Goal: Information Seeking & Learning: Compare options

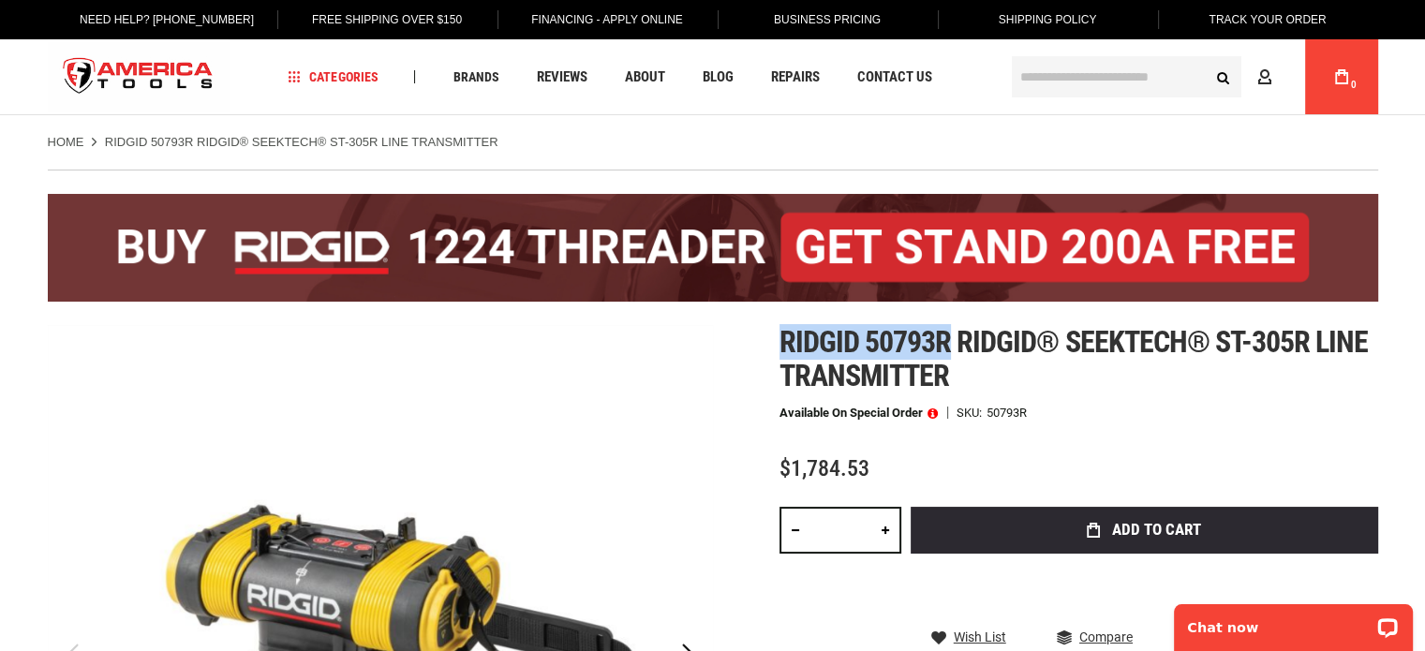
drag, startPoint x: 780, startPoint y: 336, endPoint x: 953, endPoint y: 344, distance: 173.5
click at [953, 344] on span "Ridgid 50793r ridgid® seektech® st-305r line transmitter" at bounding box center [1074, 358] width 589 height 69
copy span "Ridgid 50793r"
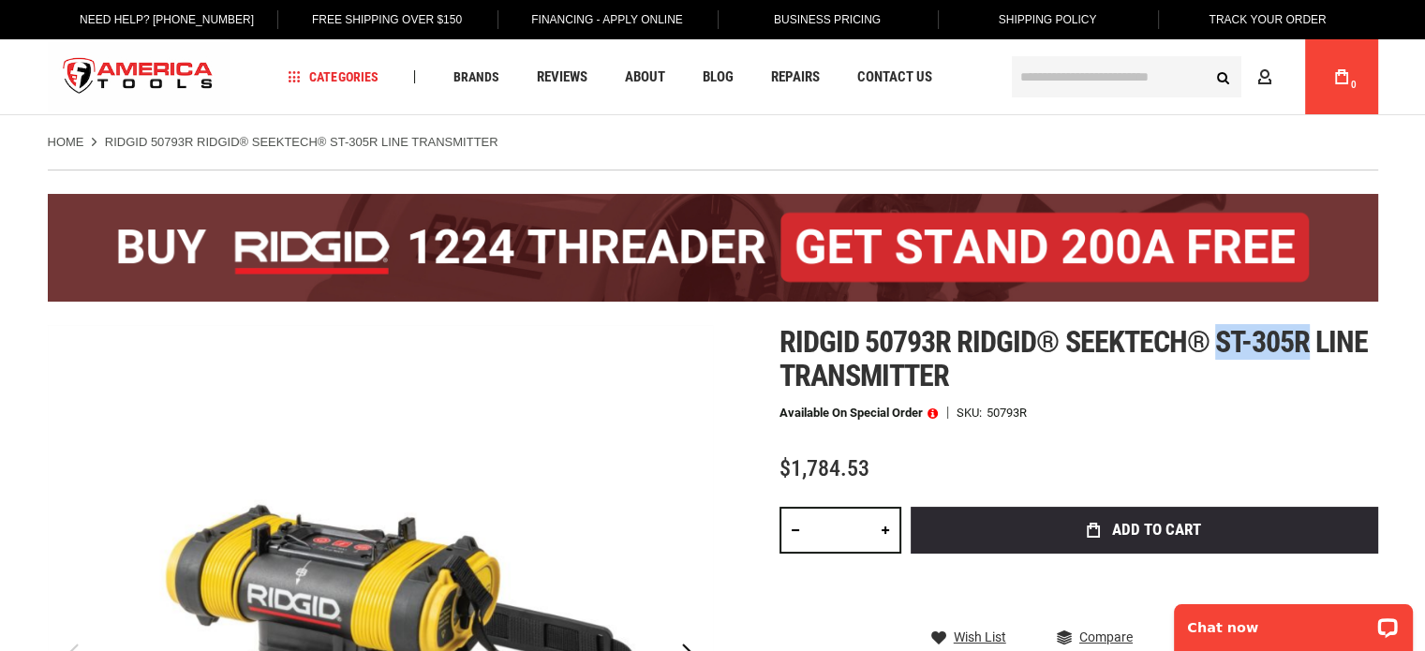
drag, startPoint x: 1215, startPoint y: 344, endPoint x: 1305, endPoint y: 344, distance: 90.9
click at [1305, 344] on span "Ridgid 50793r ridgid® seektech® st-305r line transmitter" at bounding box center [1074, 358] width 589 height 69
copy span "st-305r"
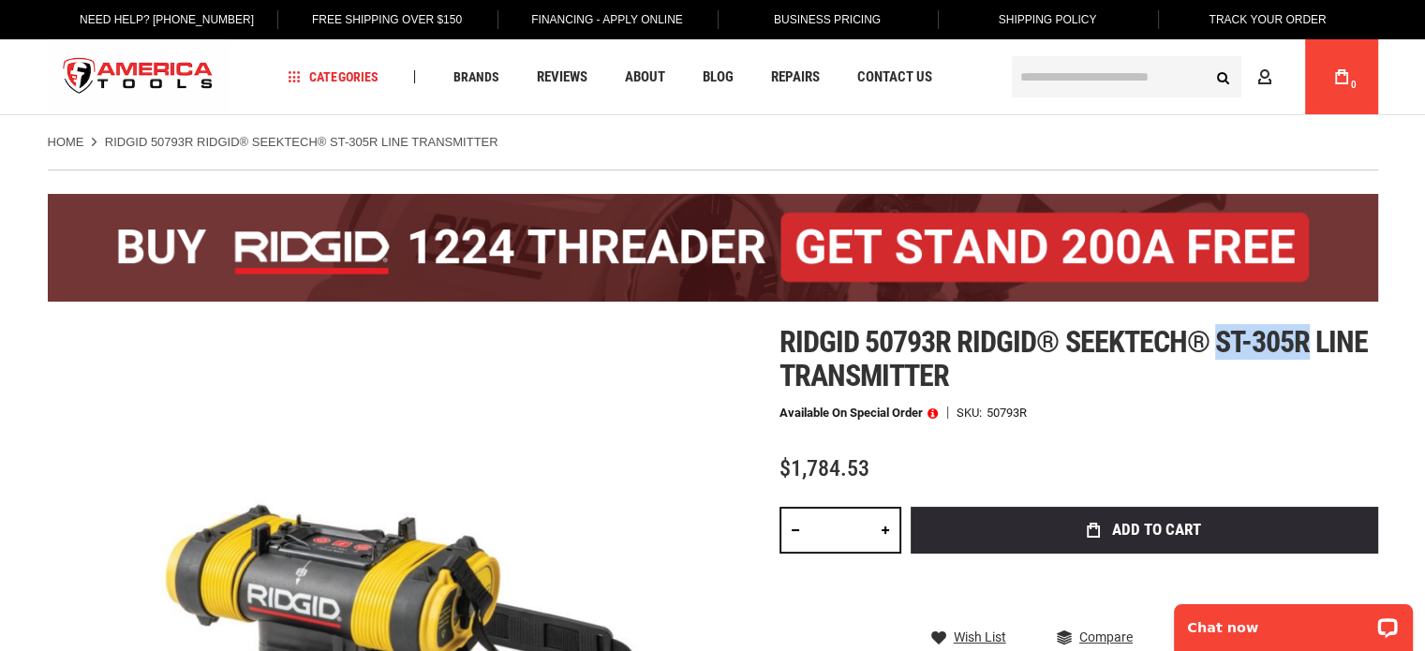
copy span "st-305r"
click at [1290, 630] on p "Chat now" at bounding box center [1281, 627] width 186 height 15
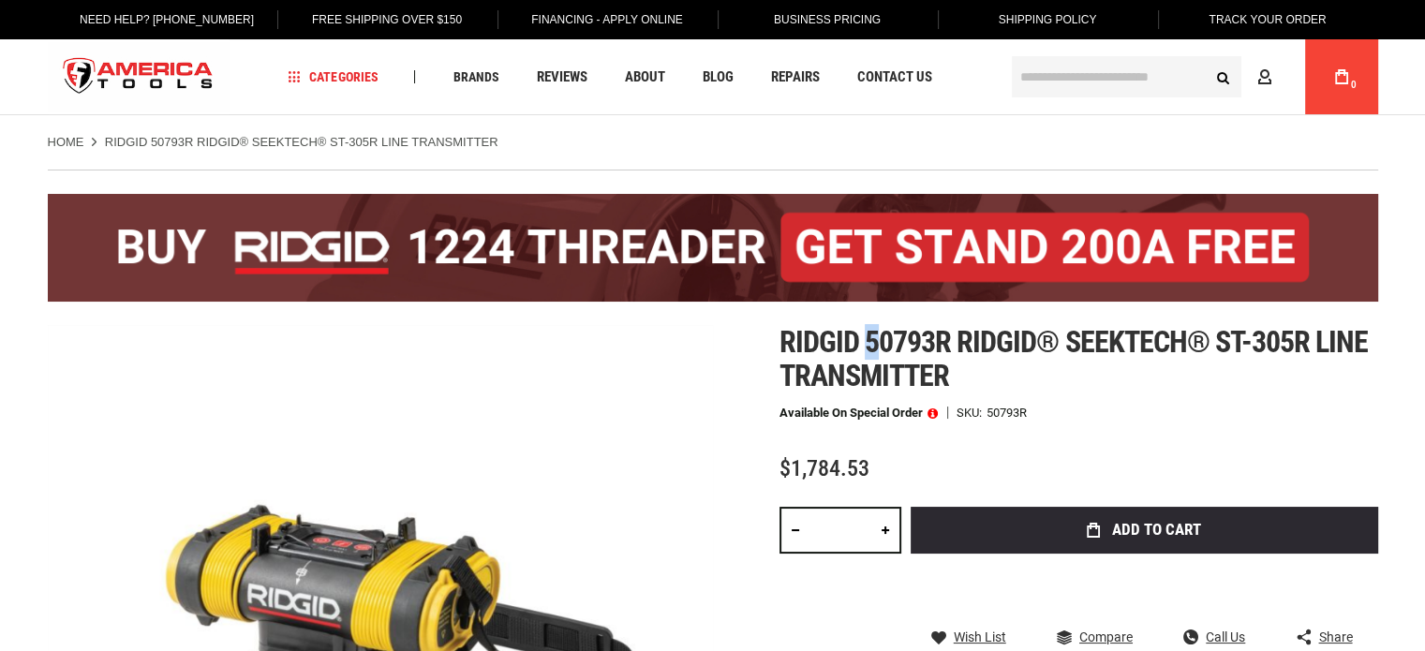
drag, startPoint x: 869, startPoint y: 344, endPoint x: 884, endPoint y: 344, distance: 15.0
click at [884, 344] on span "Ridgid 50793r ridgid® seektech® st-305r line transmitter" at bounding box center [1074, 358] width 589 height 69
click at [986, 363] on h1 "Ridgid 50793r ridgid® seektech® st-305r line transmitter" at bounding box center [1079, 358] width 599 height 67
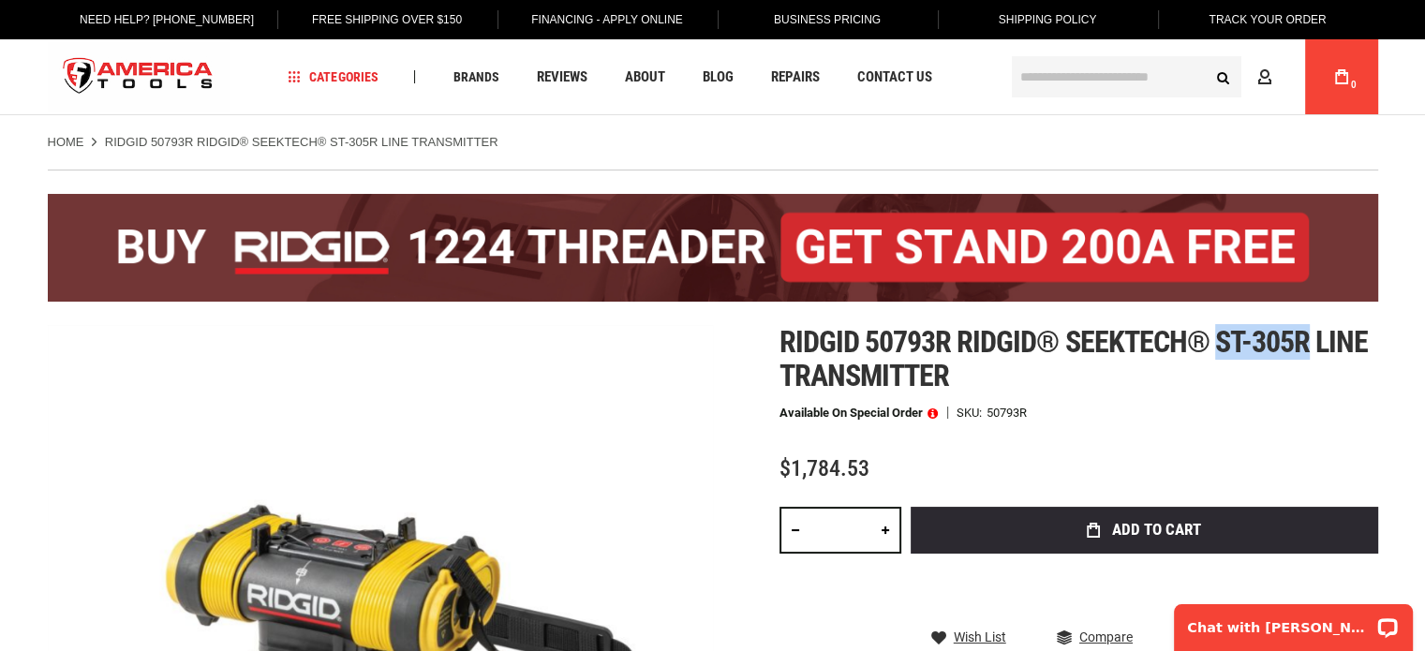
drag, startPoint x: 1215, startPoint y: 344, endPoint x: 1303, endPoint y: 352, distance: 88.5
click at [1303, 352] on span "Ridgid 50793r ridgid® seektech® st-305r line transmitter" at bounding box center [1074, 358] width 589 height 69
copy span "st-305r"
click at [1260, 616] on div "Chat with Carlos" at bounding box center [1293, 627] width 239 height 47
click at [1237, 339] on span "Ridgid 50793r ridgid® seektech® st-305r line transmitter" at bounding box center [1074, 358] width 589 height 69
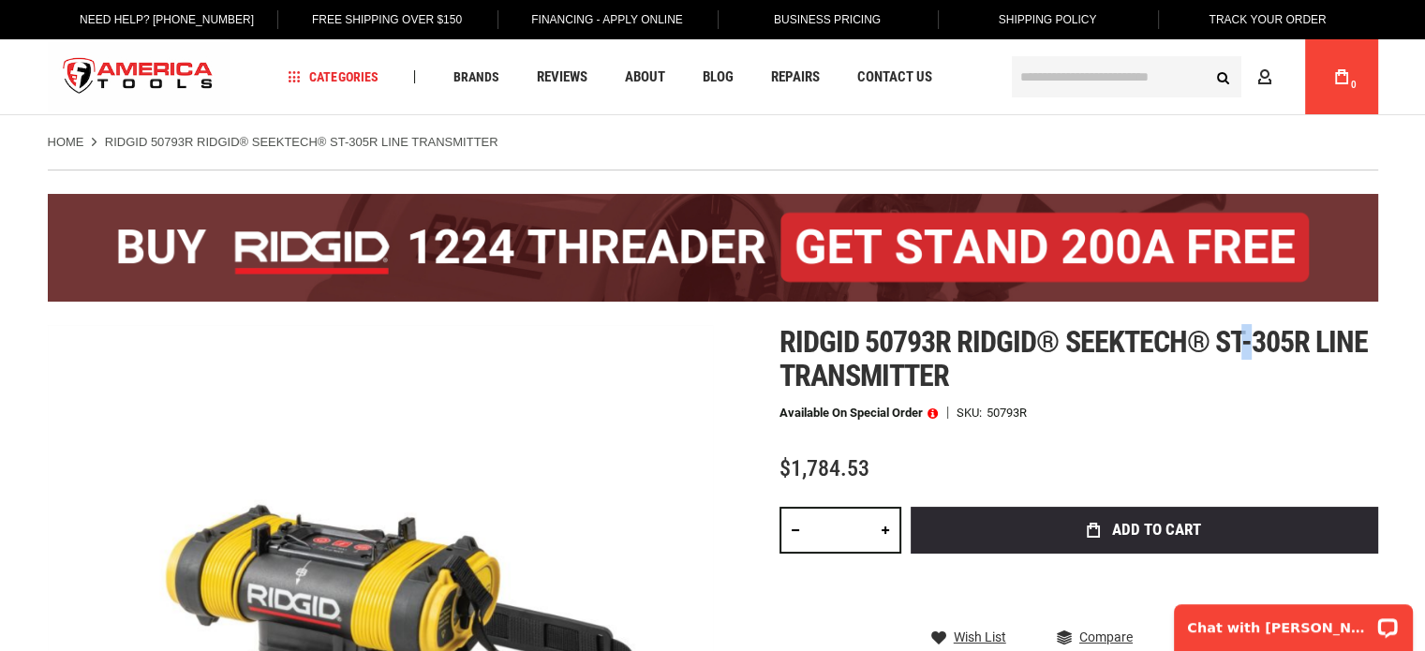
click at [1237, 339] on span "Ridgid 50793r ridgid® seektech® st-305r line transmitter" at bounding box center [1074, 358] width 589 height 69
drag, startPoint x: 1215, startPoint y: 340, endPoint x: 1311, endPoint y: 342, distance: 96.5
click at [1311, 342] on span "Ridgid 50793r ridgid® seektech® st-305r line transmitter" at bounding box center [1074, 358] width 589 height 69
copy span "st-305r"
click at [1272, 634] on p "Chat with Carlos" at bounding box center [1281, 627] width 186 height 15
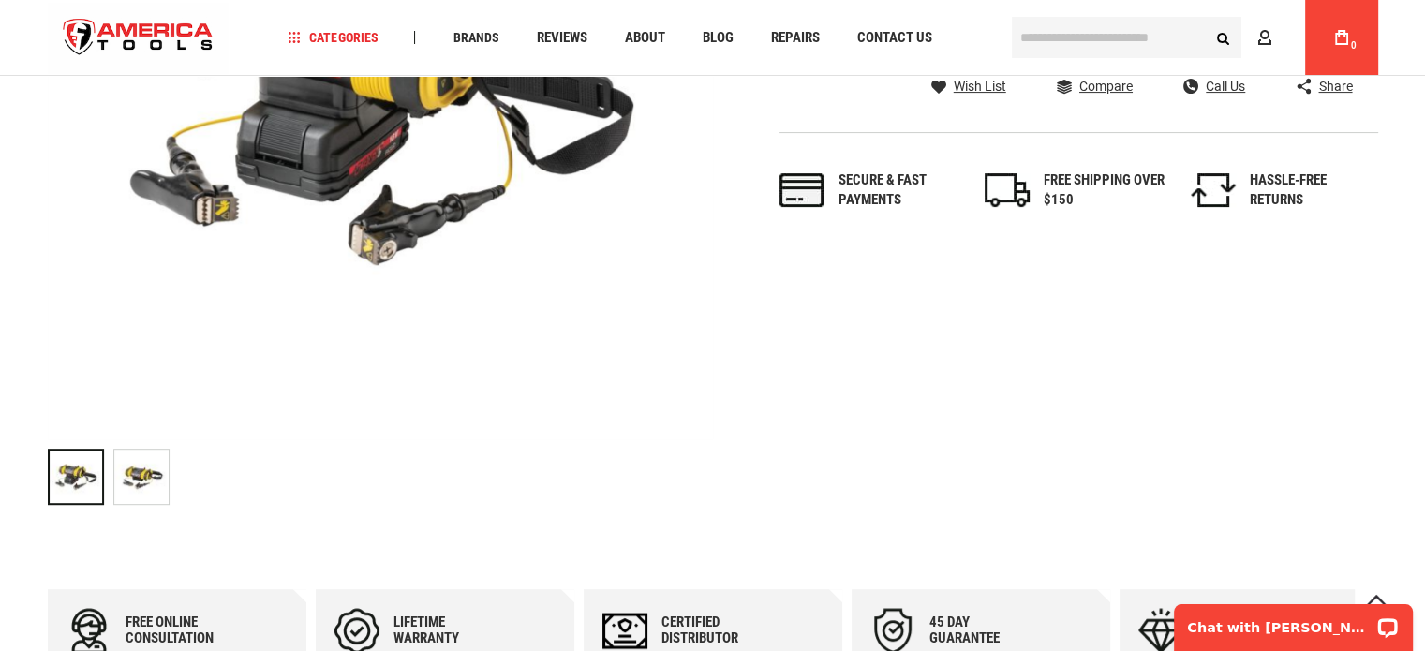
scroll to position [552, 0]
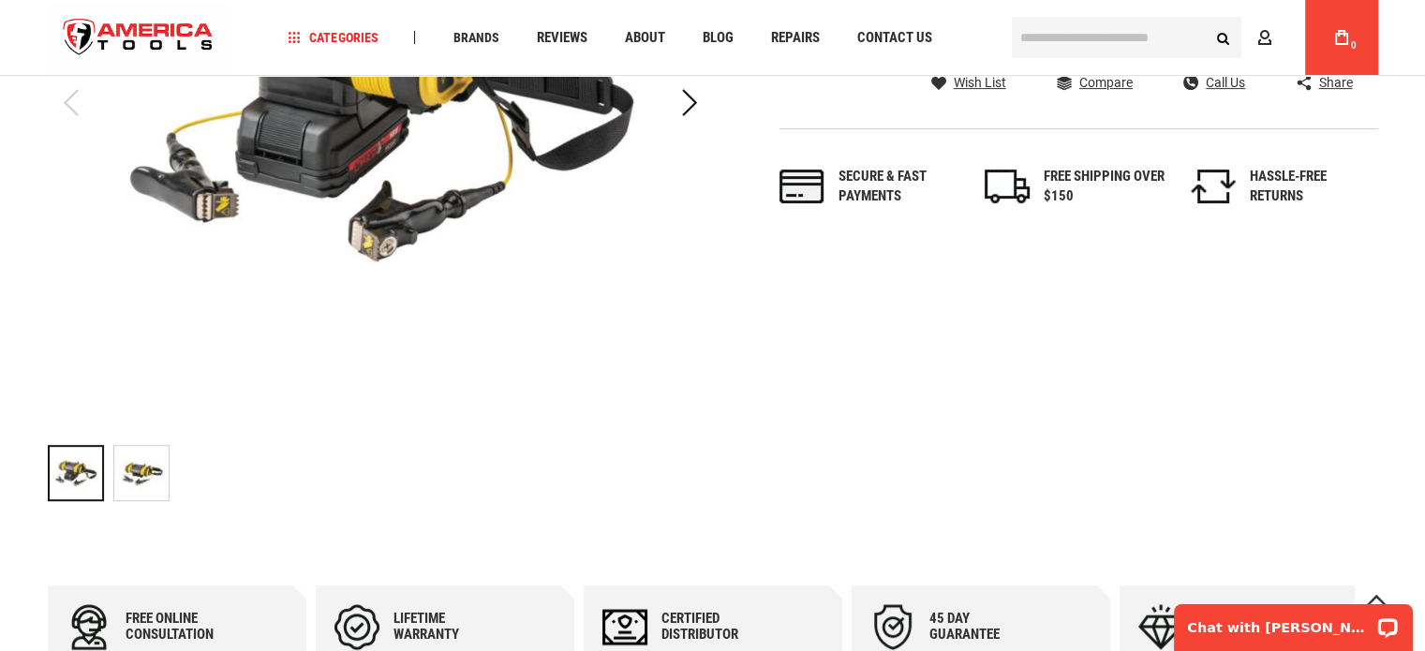
click at [158, 476] on img "RIDGID 50793R RIDGID® SEEKTECH® ST-305R LINE TRANSMITTER" at bounding box center [141, 473] width 54 height 54
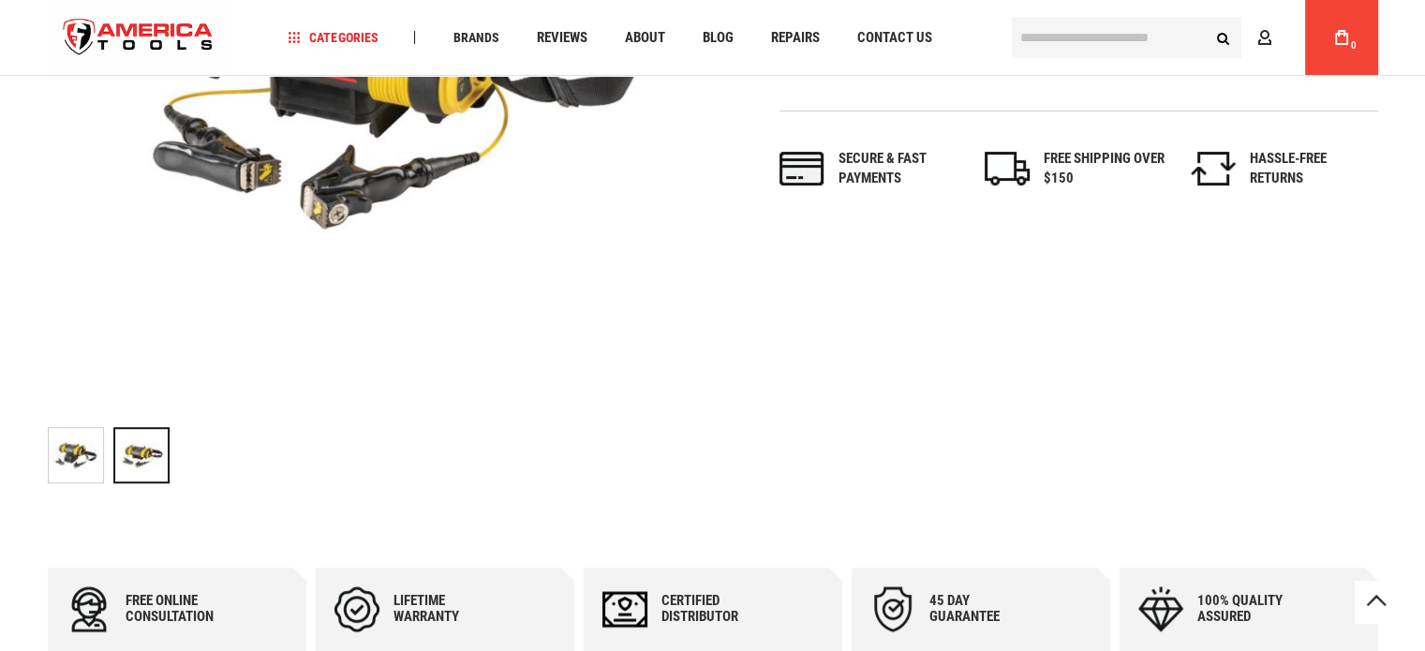
scroll to position [0, 0]
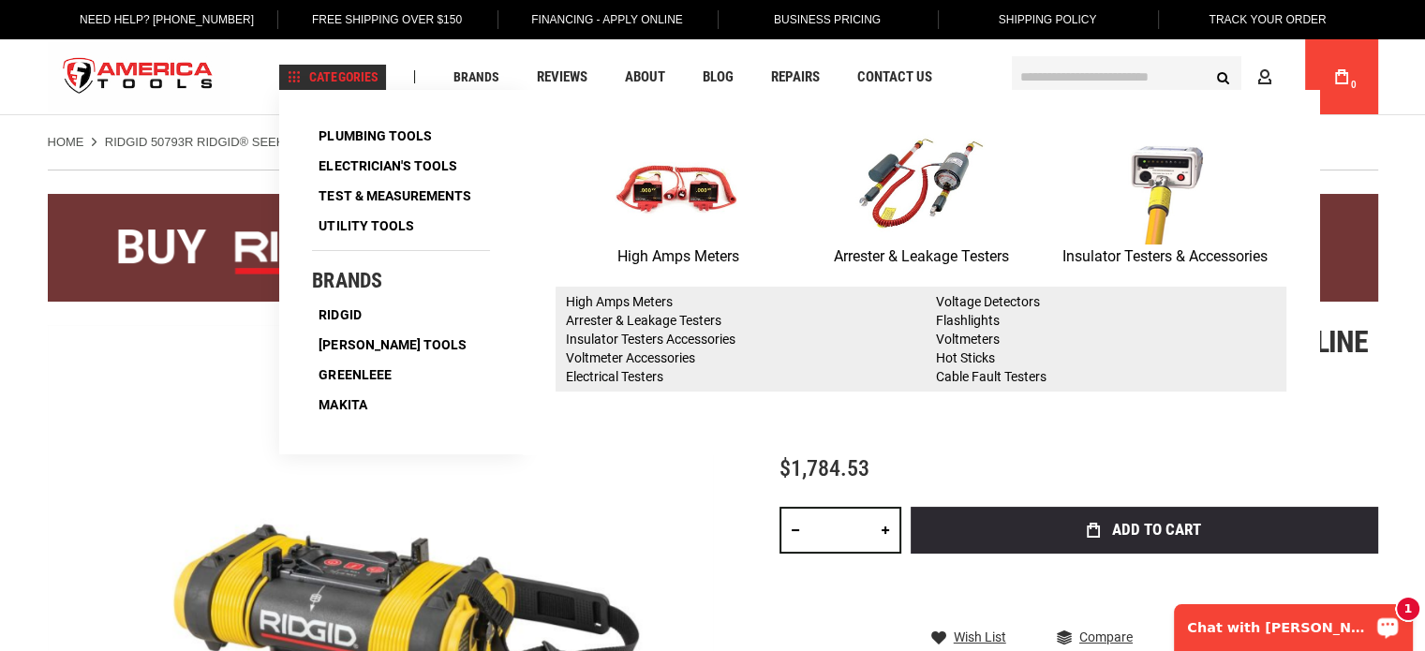
click at [1177, 449] on div "High Amps Meters Arrester & Leakage Testers Insulator Testers & Accessories ‹ ›…" at bounding box center [921, 272] width 797 height 365
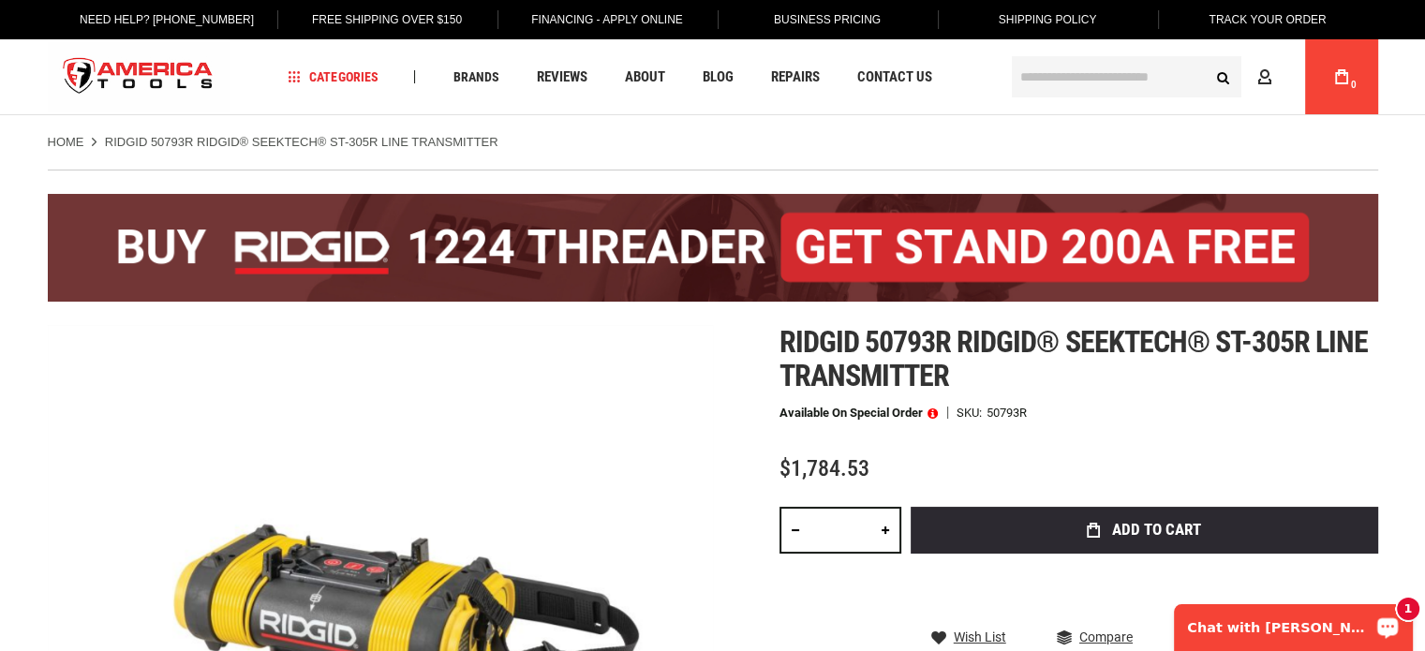
click at [1214, 358] on span "Ridgid 50793r ridgid® seektech® st-305r line transmitter" at bounding box center [1074, 358] width 589 height 69
drag, startPoint x: 1220, startPoint y: 336, endPoint x: 1313, endPoint y: 347, distance: 93.4
click at [1313, 347] on span "Ridgid 50793r ridgid® seektech® st-305r line transmitter" at bounding box center [1074, 358] width 589 height 69
copy span "st-305r"
drag, startPoint x: 868, startPoint y: 459, endPoint x: 792, endPoint y: 464, distance: 76.1
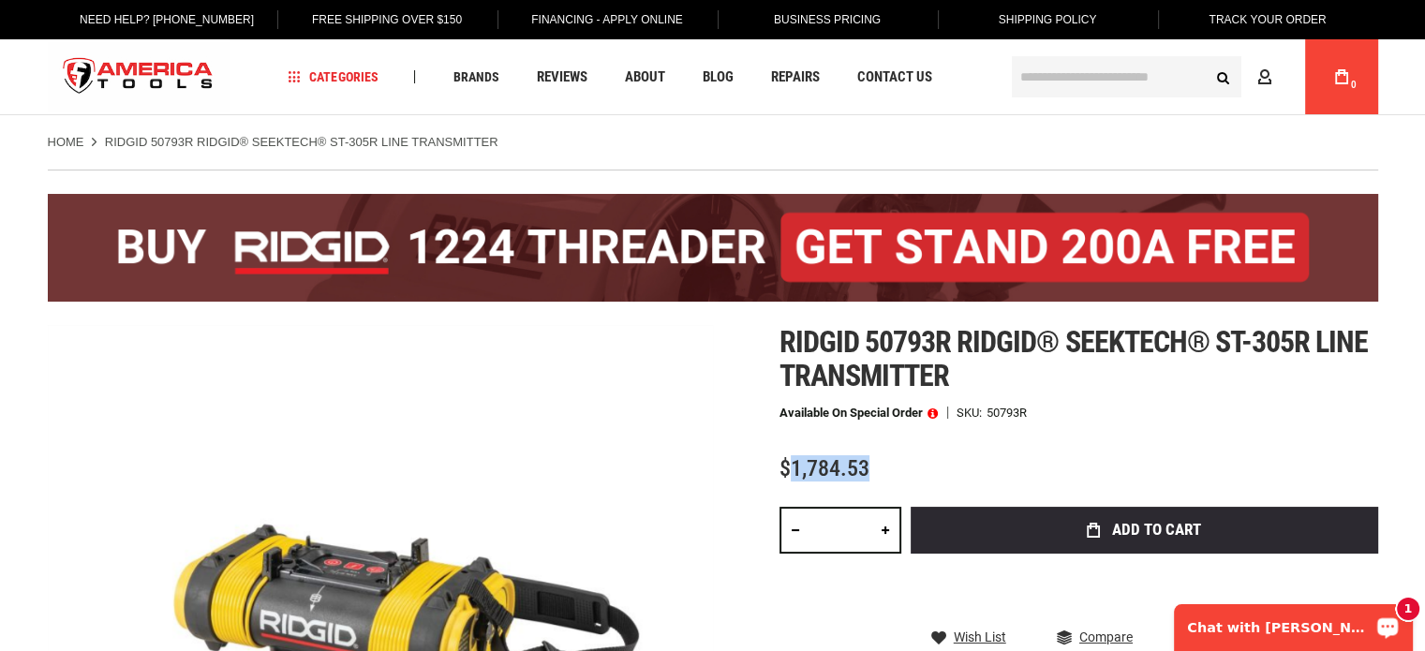
click at [792, 464] on span "$1,784.53" at bounding box center [825, 468] width 90 height 26
copy span "1,784.53"
click at [1265, 645] on div "1 Chat with Carlos" at bounding box center [1293, 627] width 239 height 47
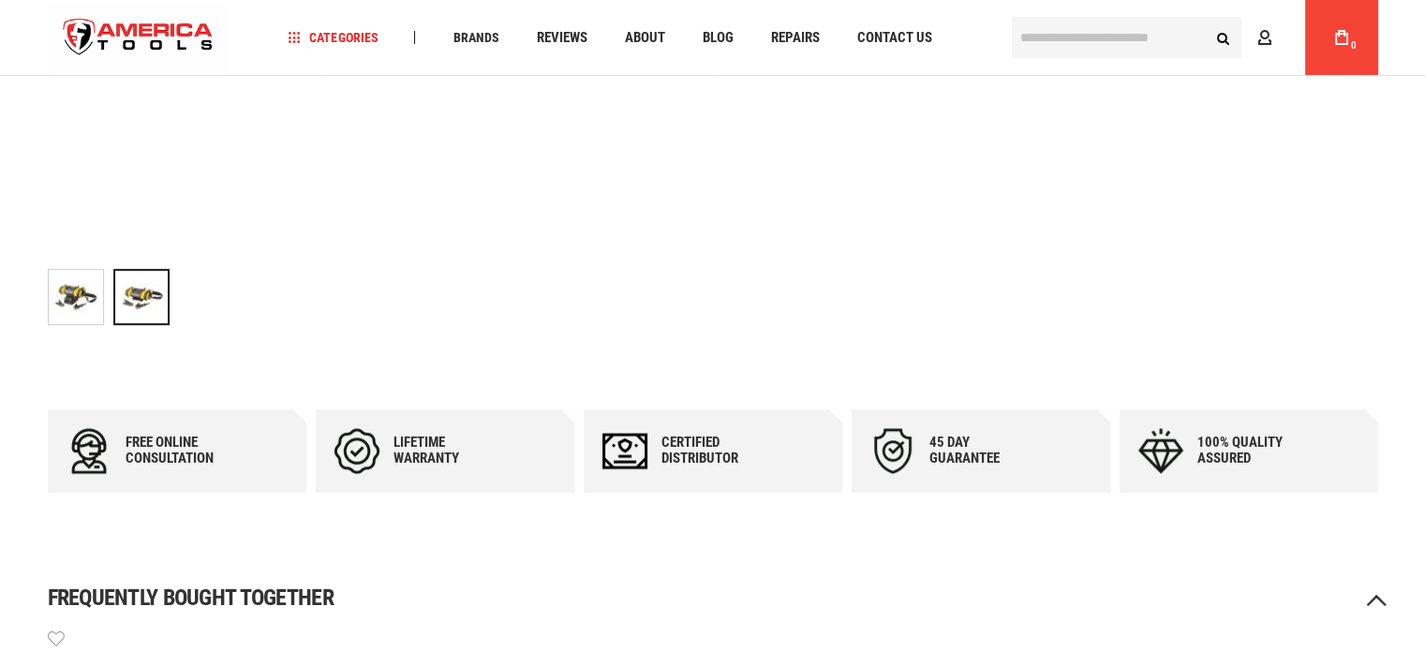
scroll to position [1140, 0]
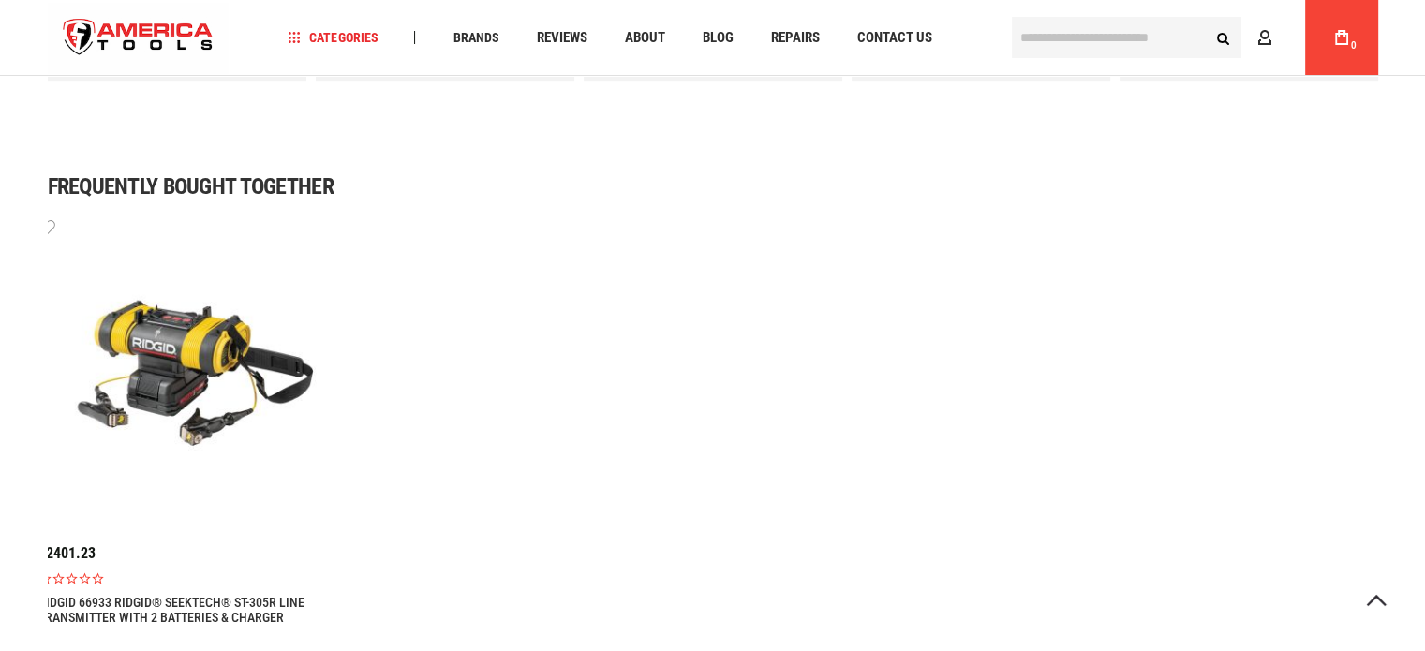
drag, startPoint x: 110, startPoint y: 558, endPoint x: 69, endPoint y: 559, distance: 40.3
click at [69, 559] on div "$2401.23" at bounding box center [194, 554] width 312 height 16
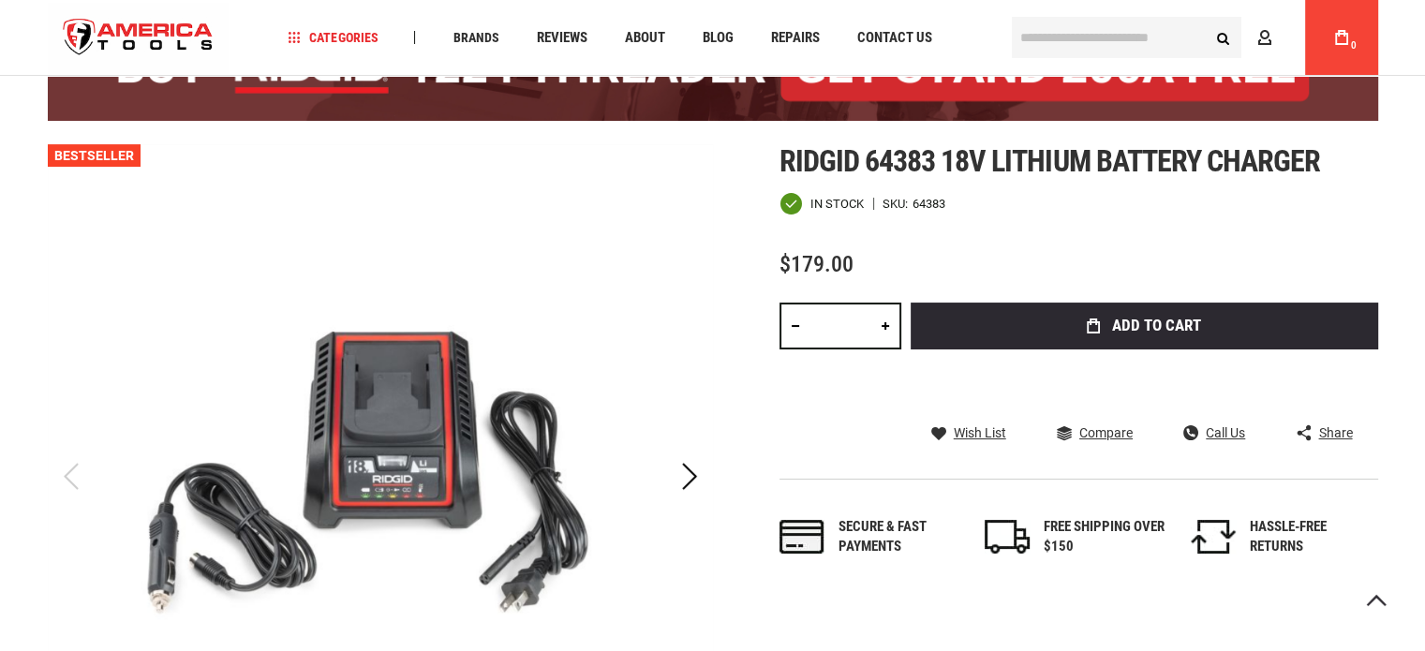
click at [904, 166] on span "Ridgid 64383 18v lithium battery charger" at bounding box center [1051, 161] width 542 height 36
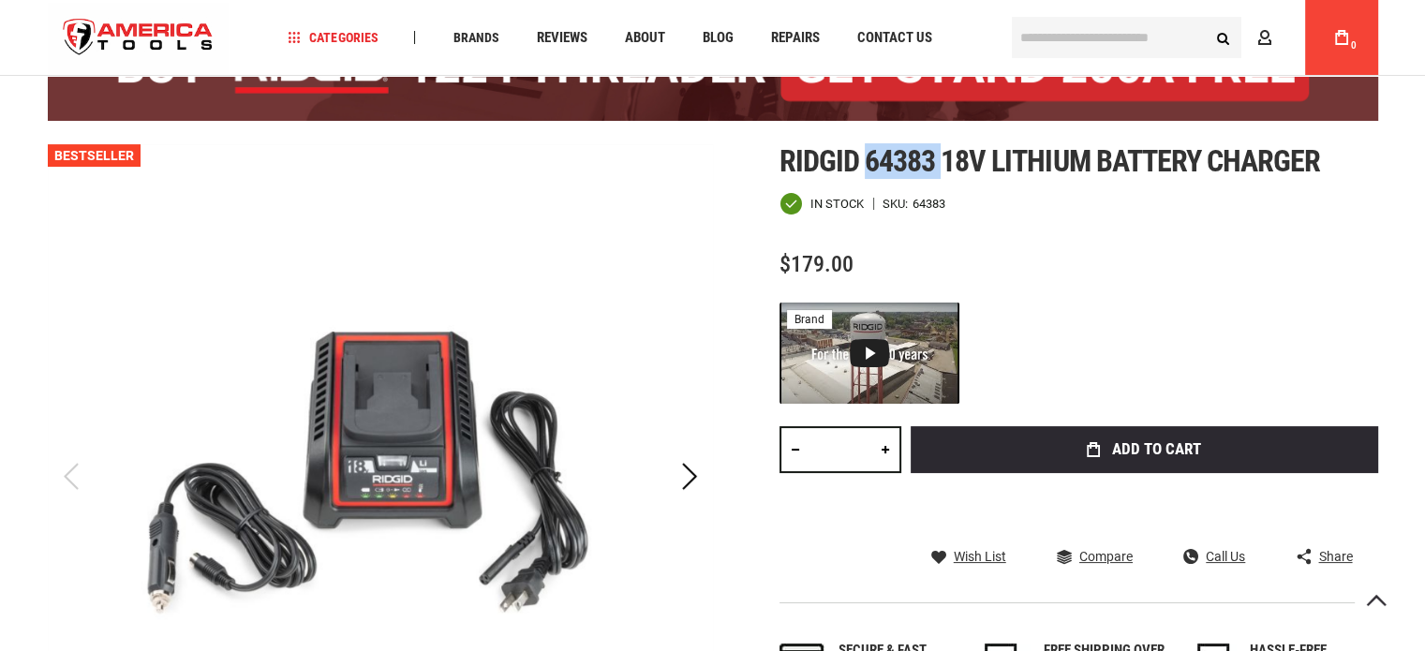
click at [904, 166] on span "Ridgid 64383 18v lithium battery charger" at bounding box center [1051, 161] width 542 height 36
copy span "64383"
click at [900, 154] on span "Ridgid 64383 18v lithium battery charger" at bounding box center [1051, 161] width 542 height 36
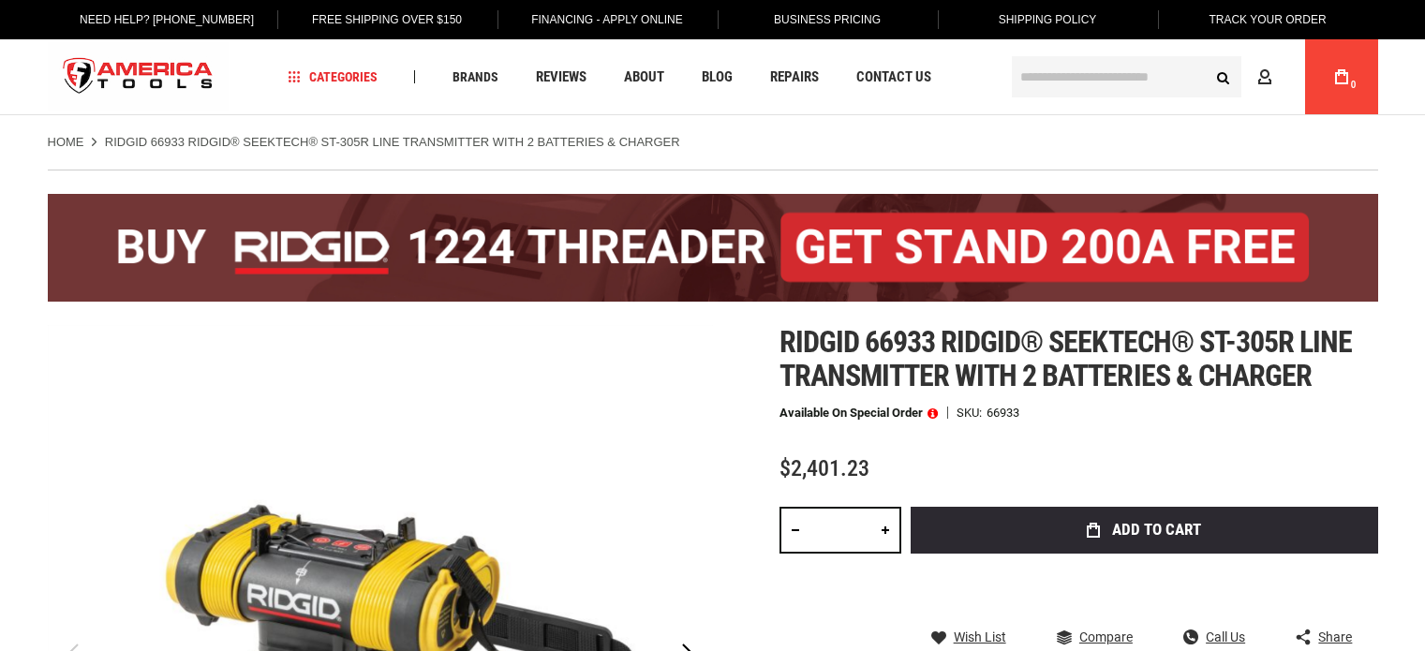
drag, startPoint x: 0, startPoint y: 0, endPoint x: 902, endPoint y: 338, distance: 963.8
click at [902, 338] on span "Ridgid 66933 ridgid® seektech® st-305r line transmitter with 2 batteries & char…" at bounding box center [1067, 358] width 574 height 69
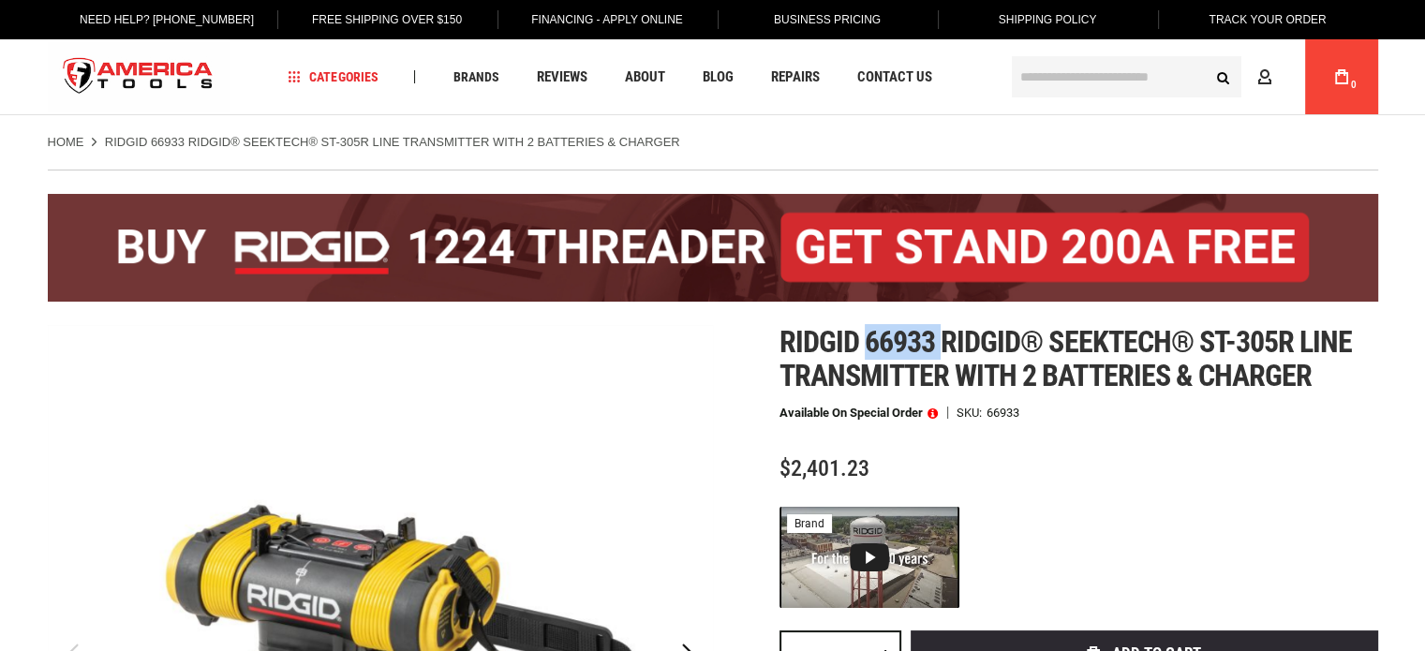
copy span "66933"
click at [891, 340] on span "Ridgid 66933 ridgid® seektech® st-305r line transmitter with 2 batteries & char…" at bounding box center [1067, 358] width 574 height 69
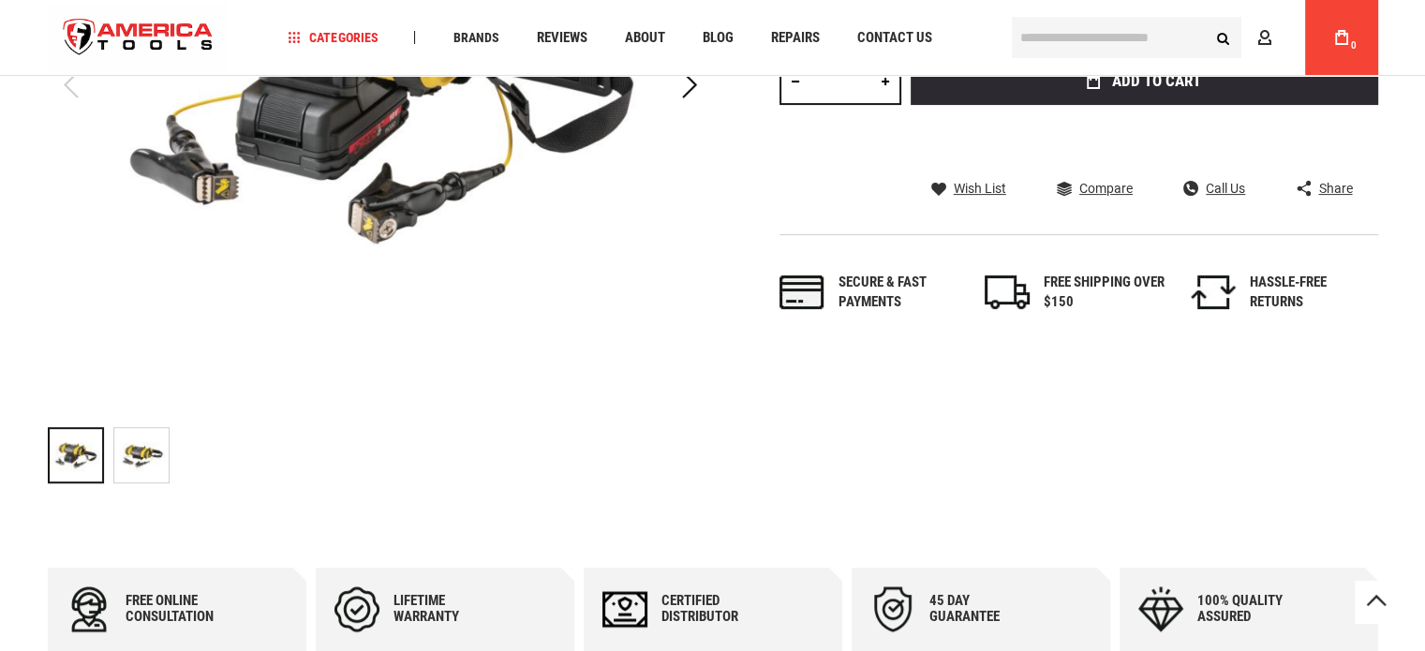
scroll to position [1140, 0]
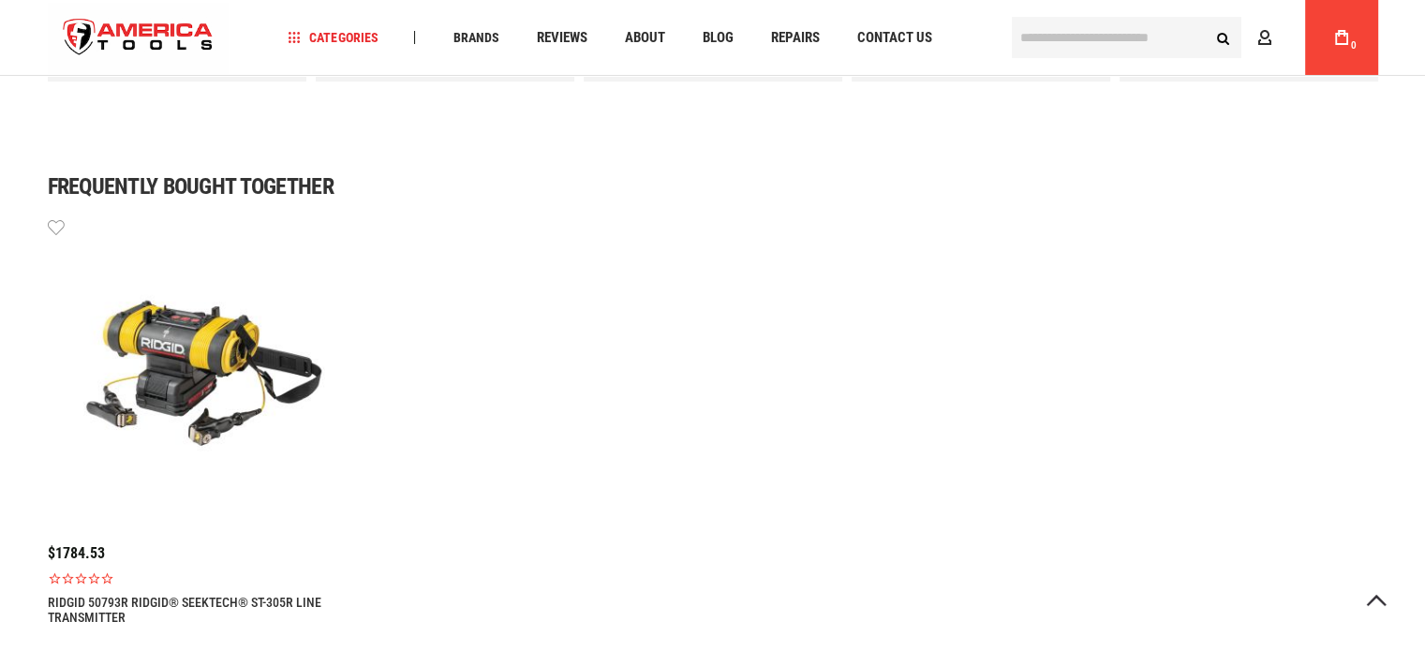
click at [180, 358] on img at bounding box center [204, 372] width 312 height 312
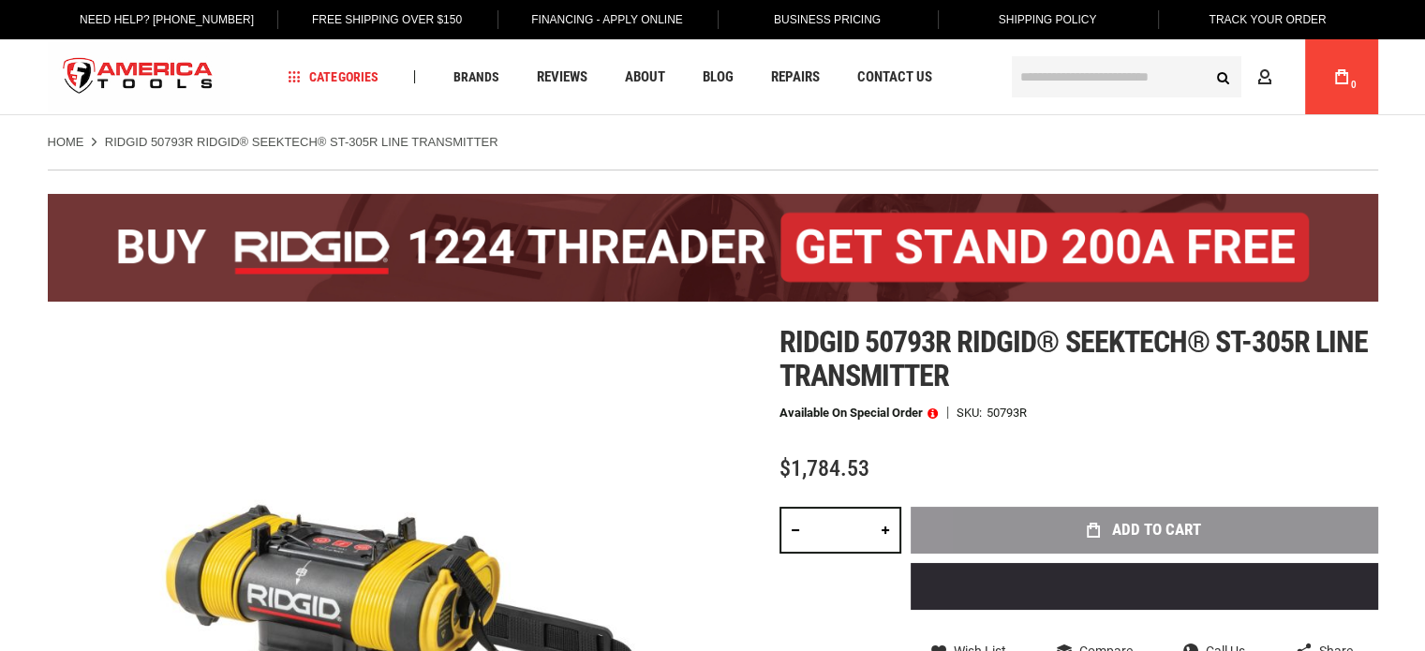
drag, startPoint x: 0, startPoint y: 0, endPoint x: 903, endPoint y: 324, distance: 959.9
click at [903, 324] on span "Ridgid 50793r ridgid® seektech® st-305r line transmitter" at bounding box center [1074, 358] width 589 height 69
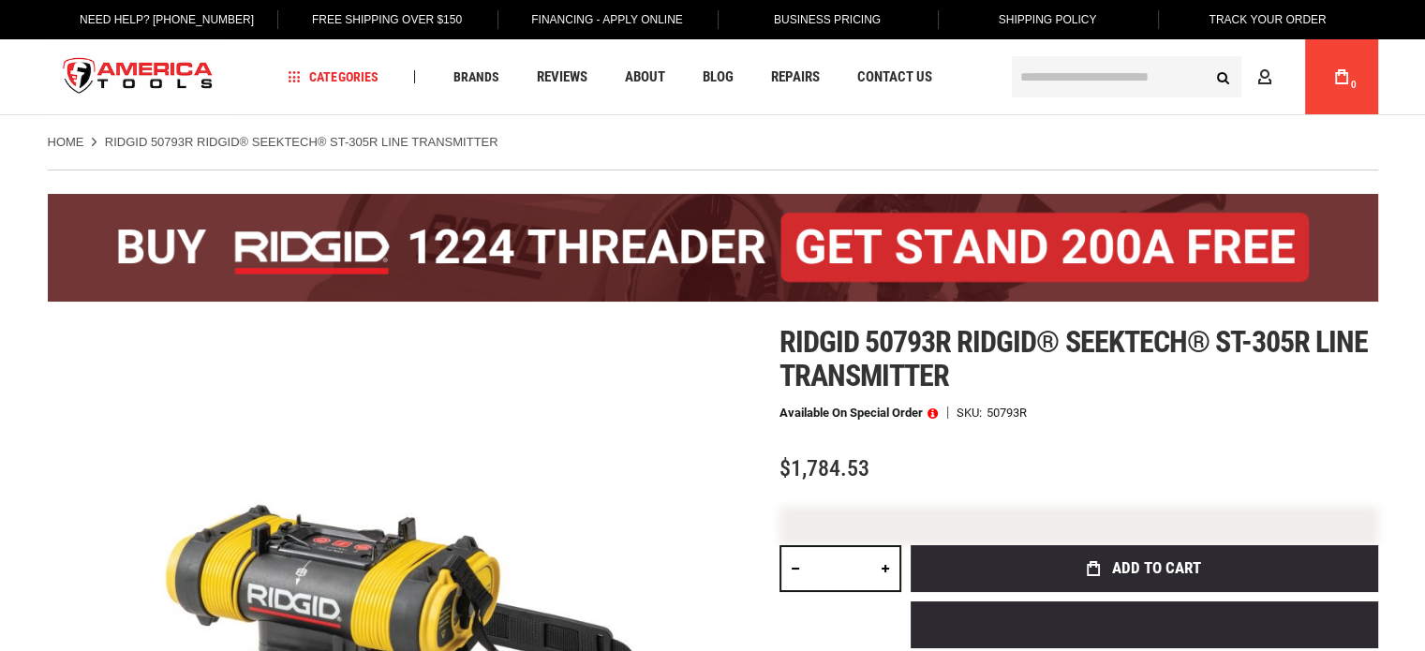
click at [907, 342] on span "Ridgid 50793r ridgid® seektech® st-305r line transmitter" at bounding box center [1074, 358] width 589 height 69
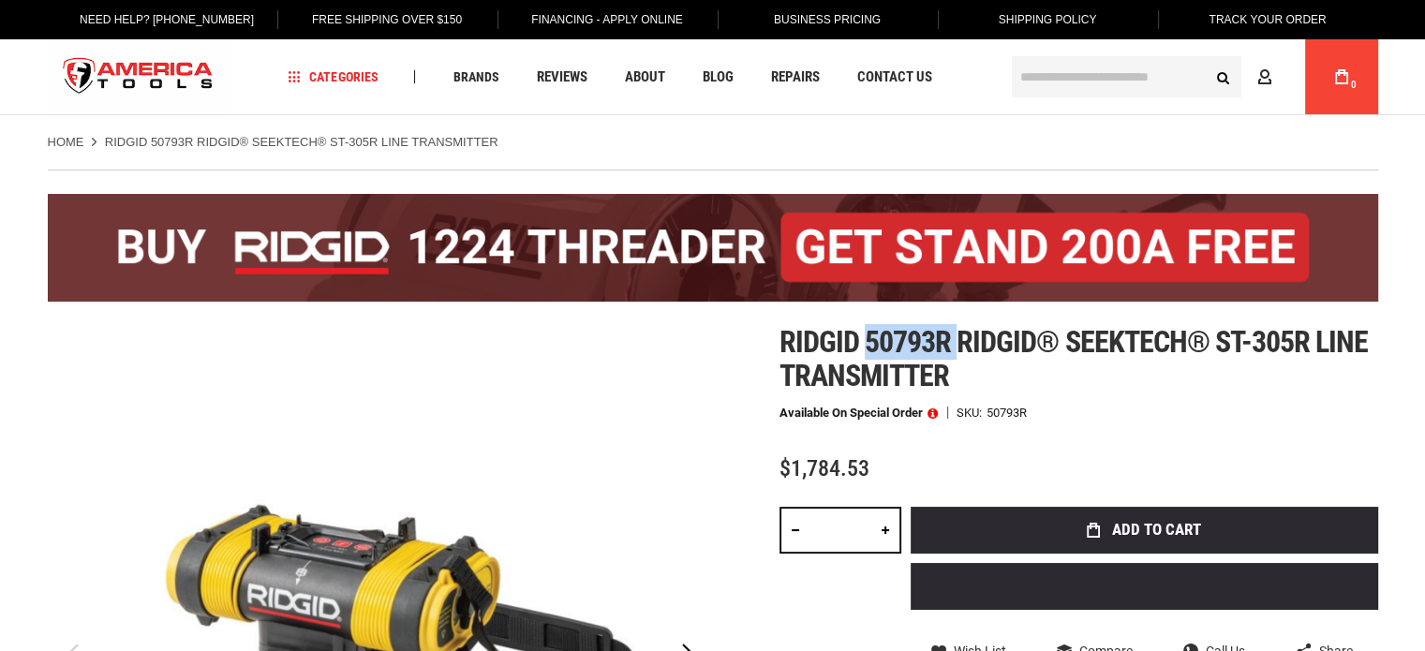
click at [907, 342] on span "Ridgid 50793r ridgid® seektech® st-305r line transmitter" at bounding box center [1074, 358] width 589 height 69
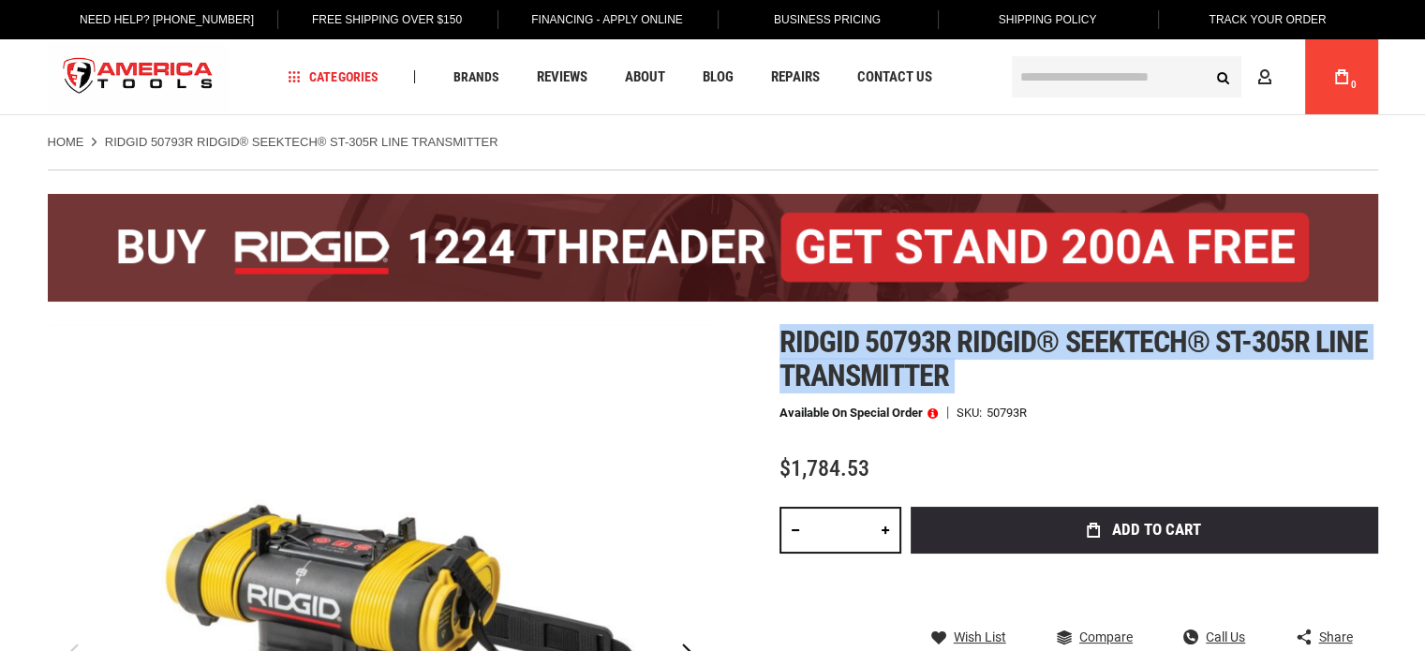
click at [907, 342] on span "Ridgid 50793r ridgid® seektech® st-305r line transmitter" at bounding box center [1074, 358] width 589 height 69
click at [924, 336] on span "Ridgid 50793r ridgid® seektech® st-305r line transmitter" at bounding box center [1074, 358] width 589 height 69
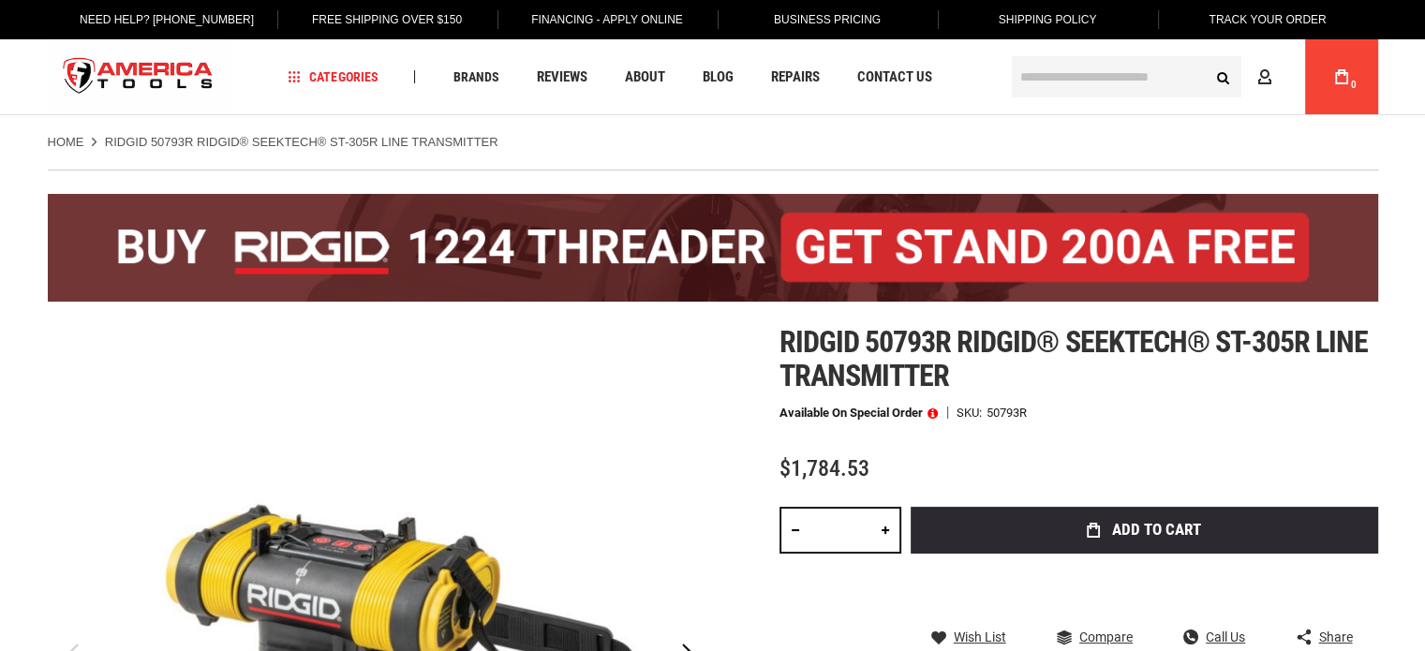
click at [870, 344] on span "Ridgid 50793r ridgid® seektech® st-305r line transmitter" at bounding box center [1074, 358] width 589 height 69
